Goal: Complete application form

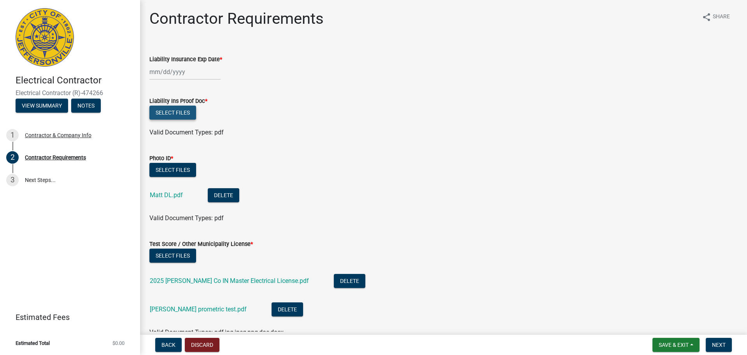
click at [181, 110] on button "Select files" at bounding box center [172, 113] width 47 height 14
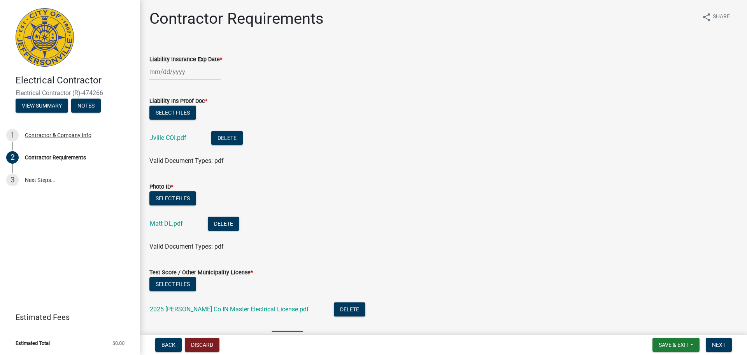
click at [151, 73] on div at bounding box center [184, 72] width 71 height 16
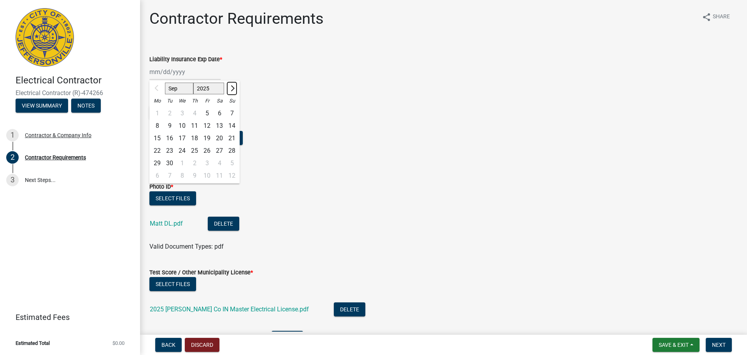
click at [230, 88] on span "Next month" at bounding box center [232, 88] width 6 height 6
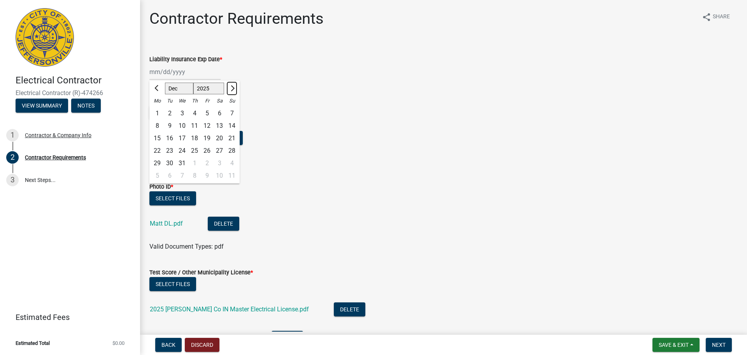
select select "2"
select select "2026"
click at [230, 88] on span "Next month" at bounding box center [232, 88] width 6 height 6
select select "4"
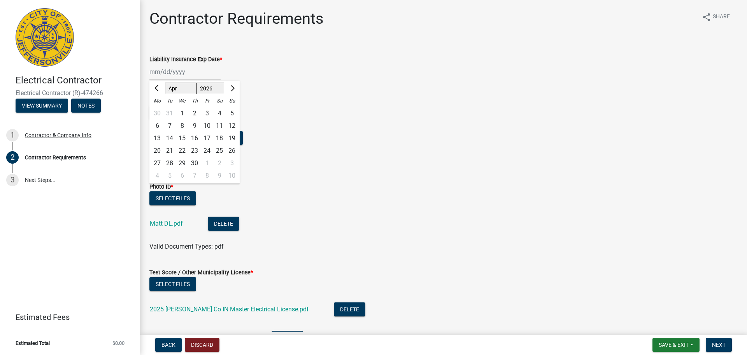
click at [183, 113] on div "1" at bounding box center [182, 113] width 12 height 12
type input "[DATE]"
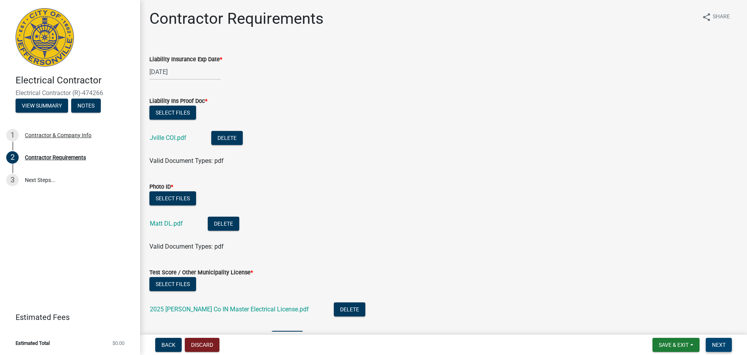
click at [725, 343] on span "Next" at bounding box center [719, 344] width 14 height 6
